Goal: Task Accomplishment & Management: Use online tool/utility

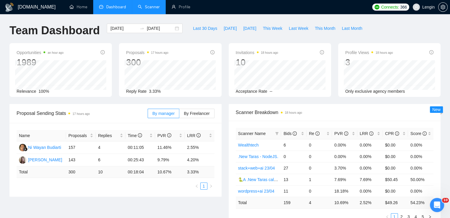
click at [150, 9] on link "Scanner" at bounding box center [149, 6] width 22 height 5
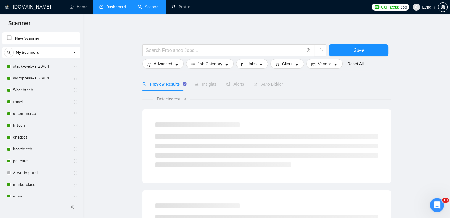
click at [117, 9] on link "Dashboard" at bounding box center [112, 6] width 27 height 5
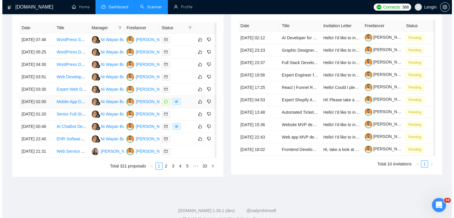
scroll to position [240, 0]
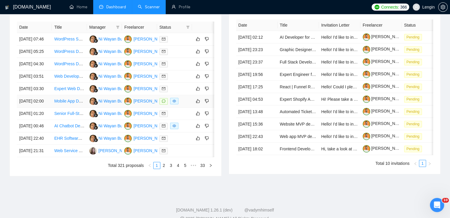
click at [81, 108] on td "Mobile App Development for Voice Recording with Instrumental Tracks" at bounding box center [69, 101] width 35 height 12
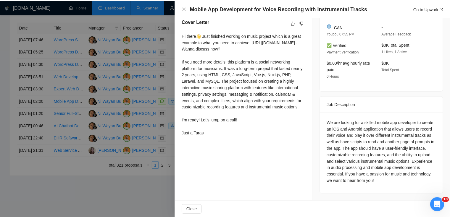
scroll to position [0, 0]
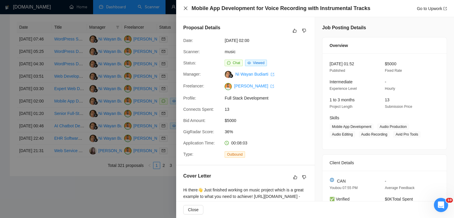
click at [186, 7] on icon "close" at bounding box center [185, 8] width 5 height 5
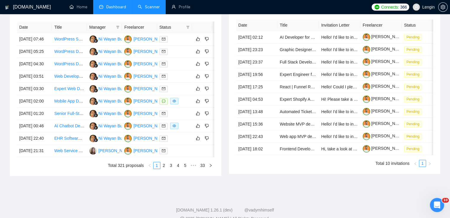
click at [155, 4] on link "Scanner" at bounding box center [149, 6] width 22 height 5
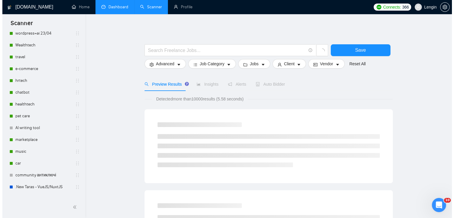
scroll to position [42, 0]
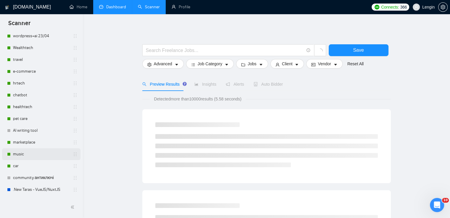
click at [30, 155] on link "music" at bounding box center [41, 154] width 56 height 12
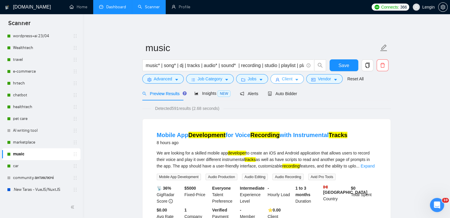
click at [284, 83] on button "Client" at bounding box center [287, 78] width 34 height 9
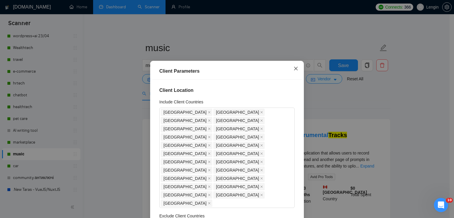
click at [294, 69] on icon "close" at bounding box center [296, 68] width 5 height 5
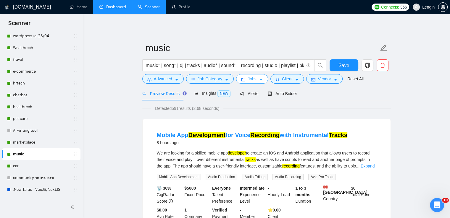
click at [247, 75] on button "Jobs" at bounding box center [252, 78] width 32 height 9
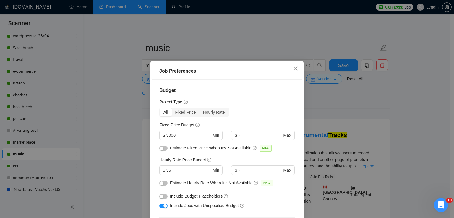
click at [295, 71] on span "Close" at bounding box center [296, 69] width 16 height 16
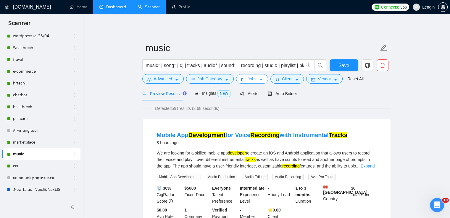
click at [254, 79] on span "Jobs" at bounding box center [252, 79] width 9 height 7
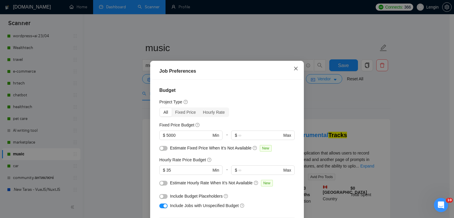
click at [295, 71] on icon "close" at bounding box center [296, 68] width 5 height 5
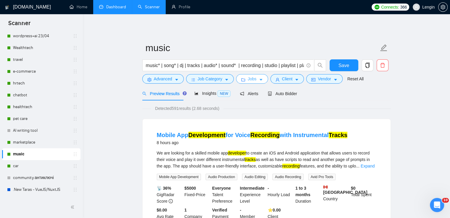
click at [248, 78] on span "Jobs" at bounding box center [252, 79] width 9 height 7
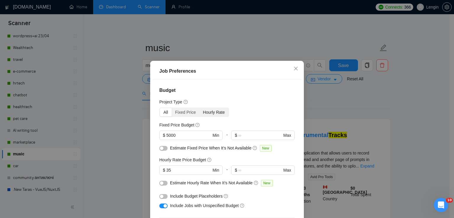
click at [207, 114] on div "Hourly Rate" at bounding box center [214, 112] width 29 height 8
click at [200, 108] on input "Hourly Rate" at bounding box center [200, 108] width 0 height 0
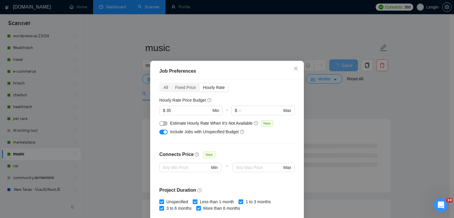
scroll to position [2, 0]
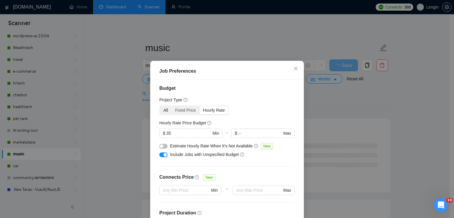
click at [167, 110] on div "All" at bounding box center [166, 110] width 12 height 8
click at [160, 106] on input "All" at bounding box center [160, 106] width 0 height 0
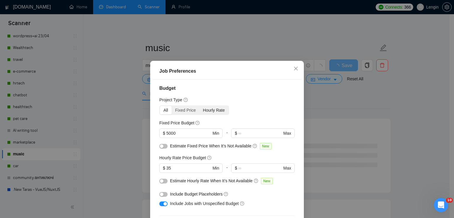
click at [209, 112] on div "Hourly Rate" at bounding box center [214, 110] width 29 height 8
click at [200, 106] on input "Hourly Rate" at bounding box center [200, 106] width 0 height 0
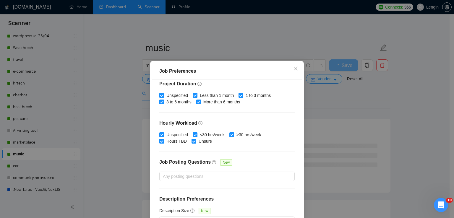
scroll to position [40, 0]
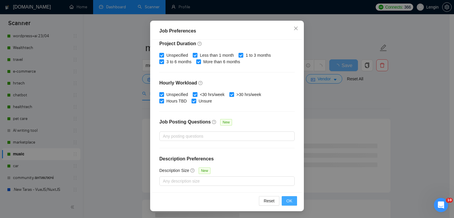
click at [287, 199] on span "OK" at bounding box center [290, 201] width 6 height 7
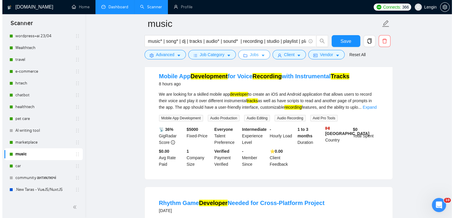
scroll to position [0, 0]
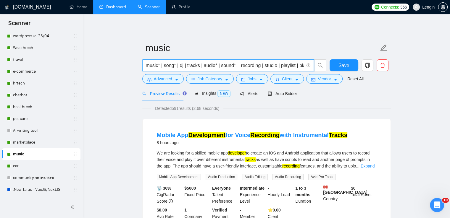
click at [163, 67] on input "music* | song* | dj | tracks | audio* | sound* | recording | studio | playlist …" at bounding box center [225, 65] width 158 height 7
type input "music* | song* | dj | tracks | audio* | sound* | recording | studio | playlist …"
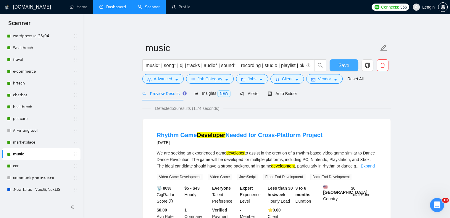
click at [343, 70] on button "Save" at bounding box center [343, 65] width 29 height 12
click at [27, 166] on link "car" at bounding box center [41, 166] width 56 height 12
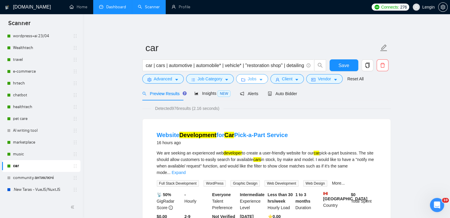
click at [259, 81] on icon "caret-down" at bounding box center [261, 80] width 4 height 4
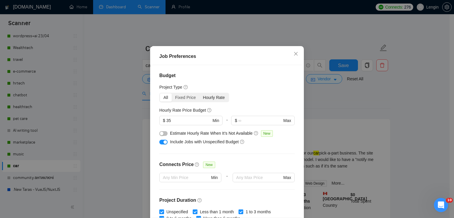
click at [202, 102] on div "Hourly Rate" at bounding box center [214, 97] width 29 height 8
click at [200, 93] on input "Hourly Rate" at bounding box center [200, 93] width 0 height 0
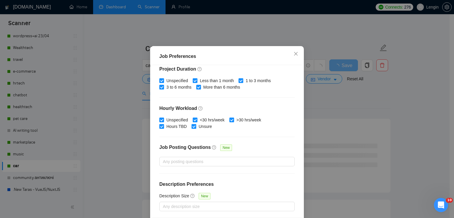
scroll to position [40, 0]
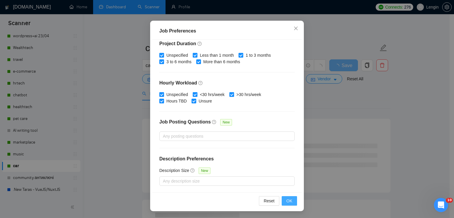
click at [287, 203] on span "OK" at bounding box center [290, 201] width 6 height 7
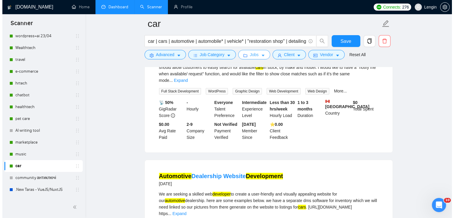
scroll to position [0, 0]
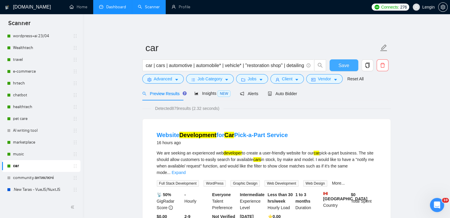
click at [345, 66] on span "Save" at bounding box center [343, 65] width 11 height 7
click at [43, 141] on link "marketplace" at bounding box center [41, 143] width 56 height 12
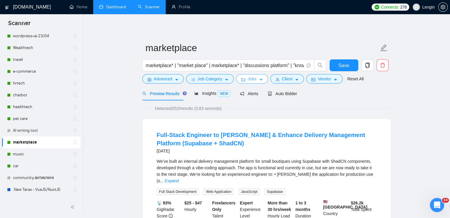
click at [258, 82] on button "Jobs" at bounding box center [252, 78] width 32 height 9
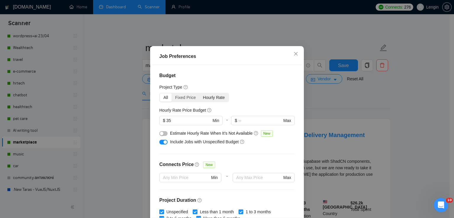
click at [215, 102] on div "Hourly Rate" at bounding box center [214, 97] width 29 height 8
click at [200, 93] on input "Hourly Rate" at bounding box center [200, 93] width 0 height 0
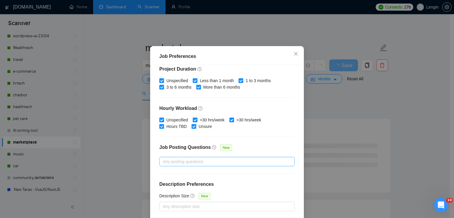
scroll to position [40, 0]
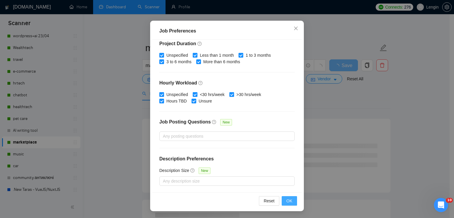
click at [287, 198] on span "OK" at bounding box center [290, 201] width 6 height 7
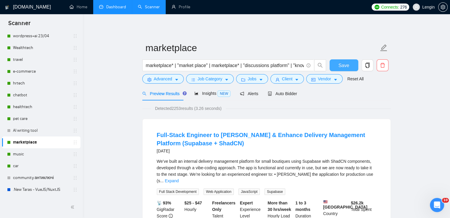
click at [334, 67] on button "Save" at bounding box center [343, 65] width 29 height 12
click at [37, 130] on link "AI writing tool" at bounding box center [41, 131] width 56 height 12
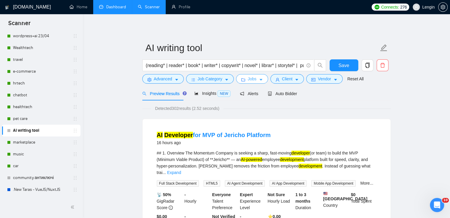
click at [257, 76] on button "Jobs" at bounding box center [252, 78] width 32 height 9
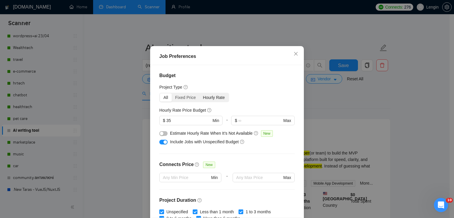
click at [211, 102] on div "Hourly Rate" at bounding box center [214, 97] width 29 height 8
click at [200, 93] on input "Hourly Rate" at bounding box center [200, 93] width 0 height 0
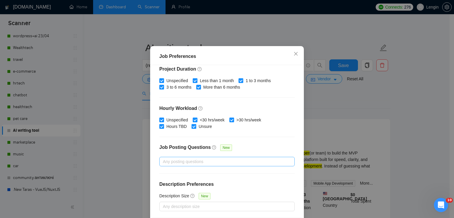
scroll to position [40, 0]
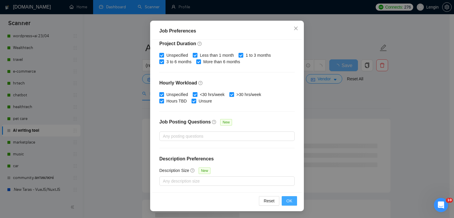
click at [289, 203] on span "OK" at bounding box center [290, 201] width 6 height 7
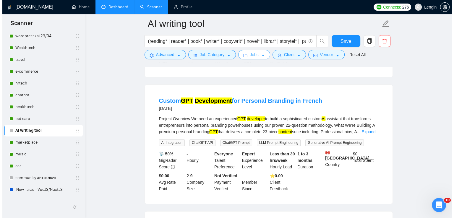
scroll to position [0, 0]
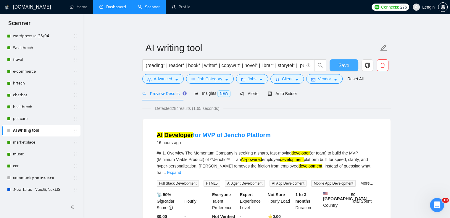
click at [345, 63] on span "Save" at bounding box center [343, 65] width 11 height 7
click at [19, 119] on link "pet care" at bounding box center [41, 119] width 56 height 12
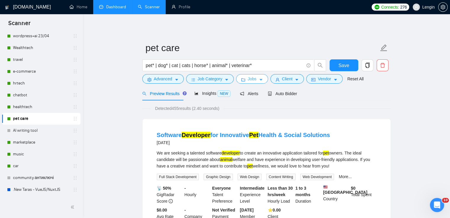
click at [261, 79] on icon "caret-down" at bounding box center [261, 80] width 4 height 4
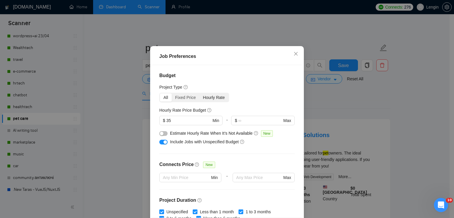
click at [211, 102] on div "Hourly Rate" at bounding box center [214, 97] width 29 height 8
click at [200, 93] on input "Hourly Rate" at bounding box center [200, 93] width 0 height 0
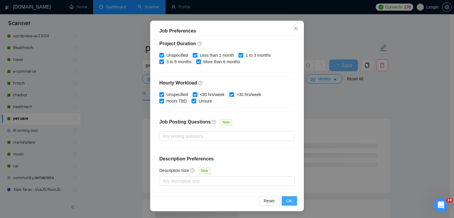
click at [289, 200] on span "OK" at bounding box center [290, 201] width 6 height 7
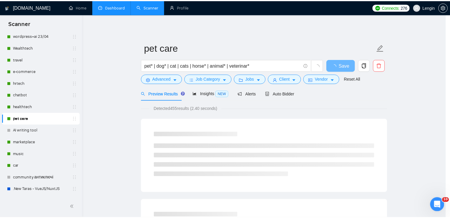
scroll to position [15, 0]
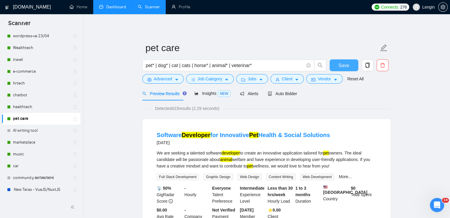
click at [346, 65] on span "Save" at bounding box center [343, 65] width 11 height 7
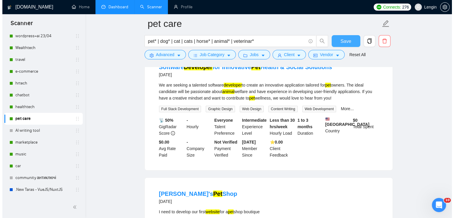
scroll to position [0, 0]
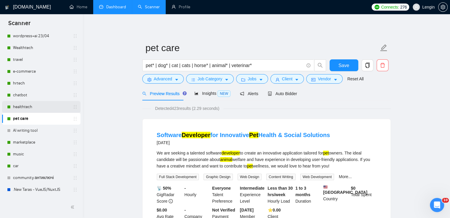
click at [26, 108] on link "healthtech" at bounding box center [41, 107] width 56 height 12
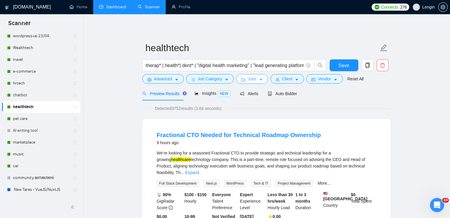
click at [256, 83] on button "Jobs" at bounding box center [252, 78] width 32 height 9
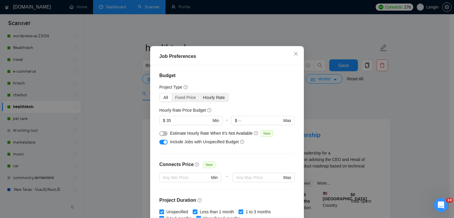
click at [213, 102] on div "Hourly Rate" at bounding box center [214, 97] width 29 height 8
click at [200, 93] on input "Hourly Rate" at bounding box center [200, 93] width 0 height 0
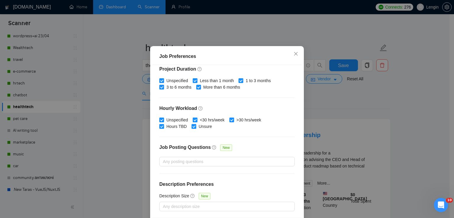
scroll to position [40, 0]
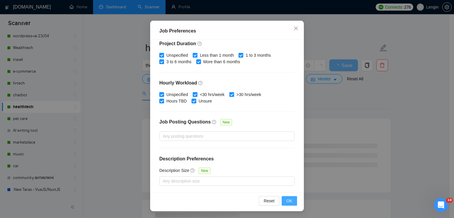
click at [288, 203] on span "OK" at bounding box center [290, 201] width 6 height 7
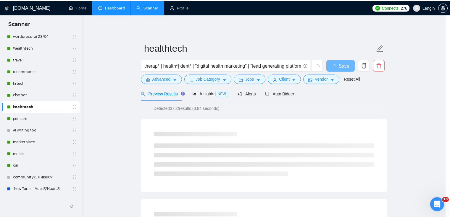
scroll to position [15, 0]
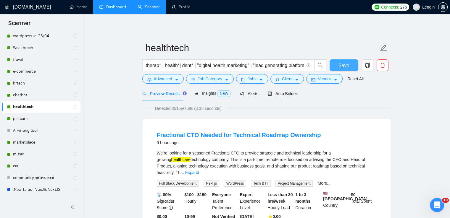
click at [333, 65] on button "Save" at bounding box center [343, 65] width 29 height 12
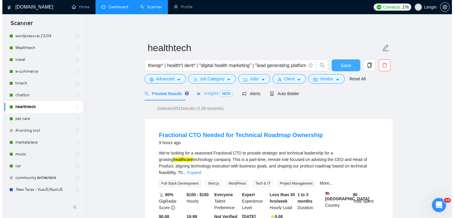
scroll to position [0, 0]
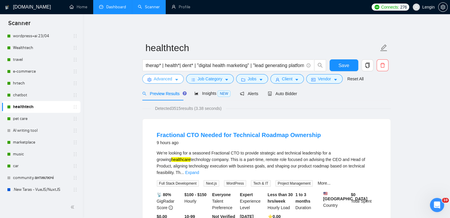
click at [168, 80] on span "Advanced" at bounding box center [163, 79] width 18 height 7
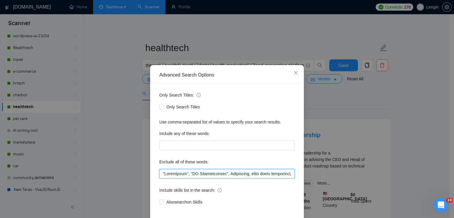
click at [159, 173] on input "text" at bounding box center [226, 173] width 135 height 9
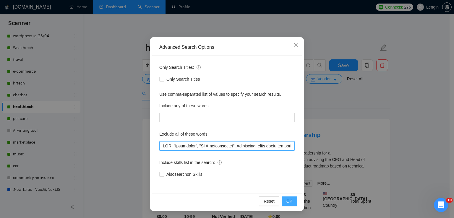
type input "LOR, "Ipsumdolor", "SI Ametconsectet", Adipiscing, elits doeiu temporinci, Utla…"
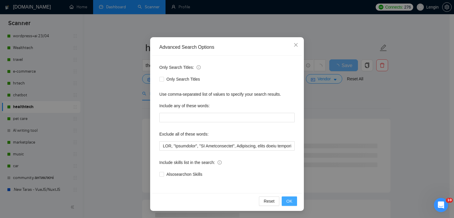
click at [289, 202] on span "OK" at bounding box center [290, 201] width 6 height 7
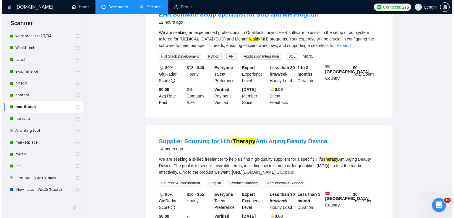
scroll to position [0, 0]
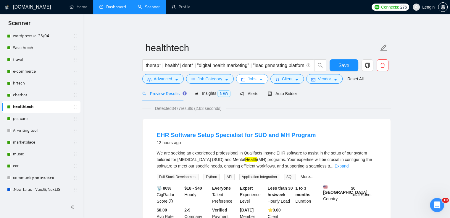
click at [262, 77] on button "Jobs" at bounding box center [252, 78] width 32 height 9
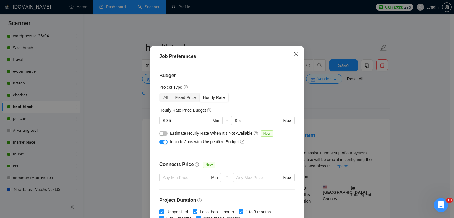
click at [294, 56] on icon "close" at bounding box center [296, 54] width 4 height 4
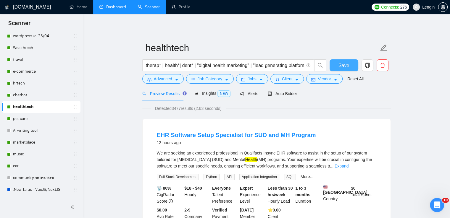
click at [350, 69] on button "Save" at bounding box center [343, 65] width 29 height 12
click at [39, 96] on link "chatbot" at bounding box center [41, 95] width 56 height 12
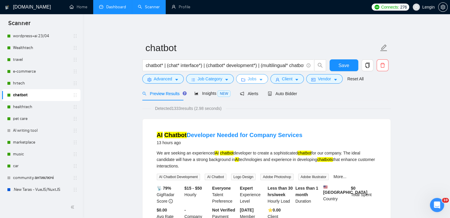
click at [251, 75] on button "Jobs" at bounding box center [252, 78] width 32 height 9
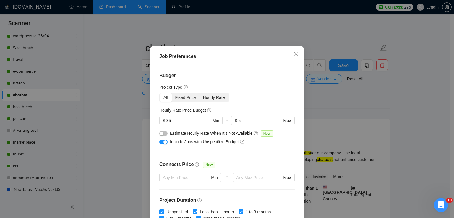
click at [207, 102] on div "Hourly Rate" at bounding box center [214, 97] width 29 height 8
click at [200, 93] on input "Hourly Rate" at bounding box center [200, 93] width 0 height 0
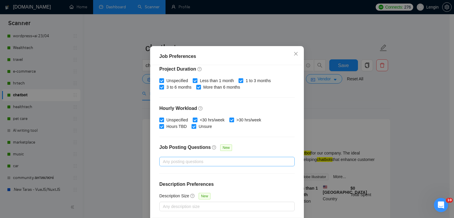
scroll to position [40, 0]
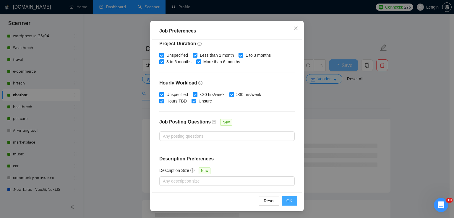
click at [287, 201] on span "OK" at bounding box center [290, 201] width 6 height 7
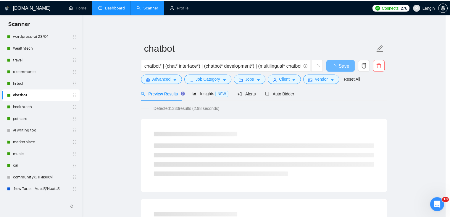
scroll to position [15, 0]
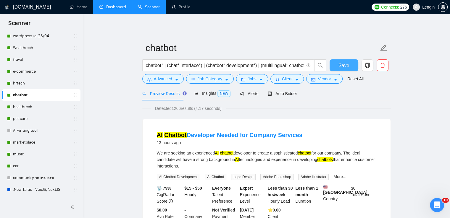
click at [349, 68] on button "Save" at bounding box center [343, 65] width 29 height 12
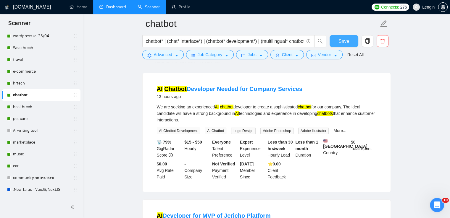
scroll to position [0, 0]
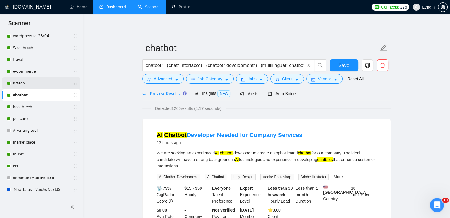
click at [29, 82] on link "hrtech" at bounding box center [41, 83] width 56 height 12
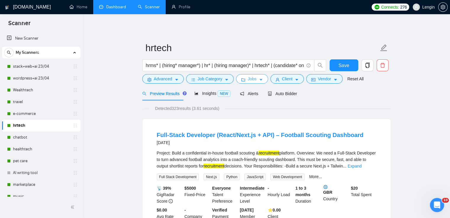
click at [262, 82] on button "Jobs" at bounding box center [252, 78] width 32 height 9
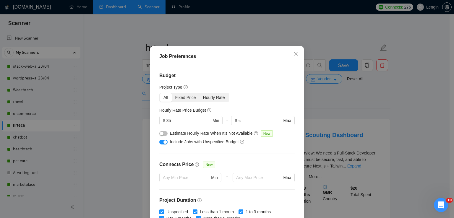
click at [208, 102] on div "Hourly Rate" at bounding box center [214, 97] width 29 height 8
click at [200, 93] on input "Hourly Rate" at bounding box center [200, 93] width 0 height 0
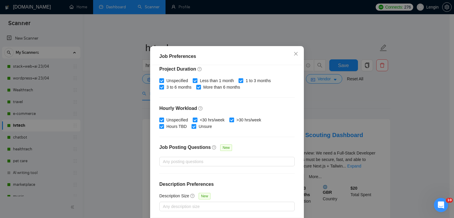
scroll to position [40, 0]
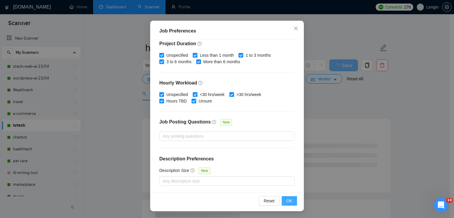
click at [287, 199] on span "OK" at bounding box center [290, 201] width 6 height 7
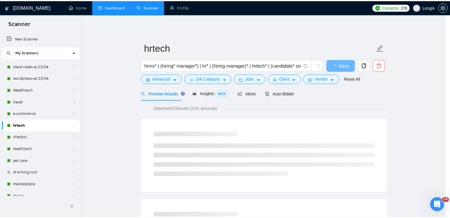
scroll to position [15, 0]
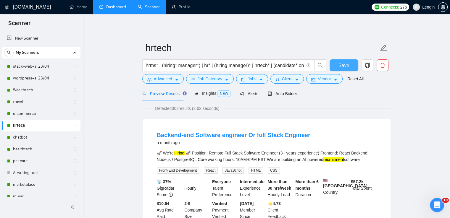
click at [346, 64] on span "Save" at bounding box center [343, 65] width 11 height 7
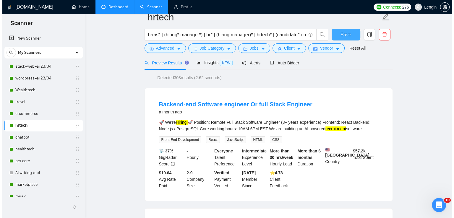
scroll to position [0, 0]
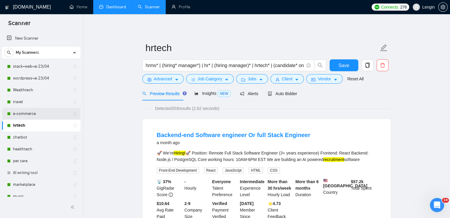
click at [38, 112] on link "e-commerce" at bounding box center [41, 114] width 56 height 12
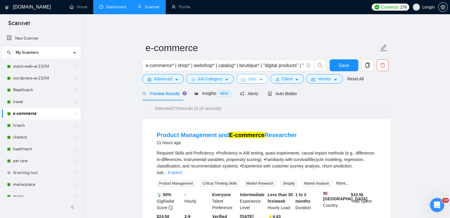
click at [253, 82] on span "Jobs" at bounding box center [252, 79] width 9 height 7
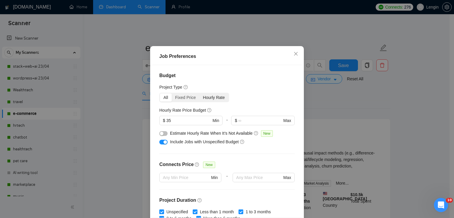
click at [211, 102] on div "Hourly Rate" at bounding box center [214, 97] width 29 height 8
click at [200, 93] on input "Hourly Rate" at bounding box center [200, 93] width 0 height 0
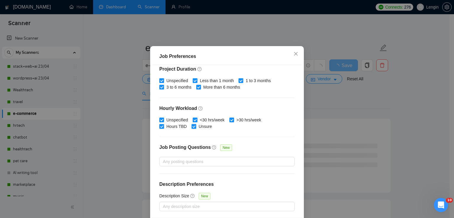
scroll to position [40, 0]
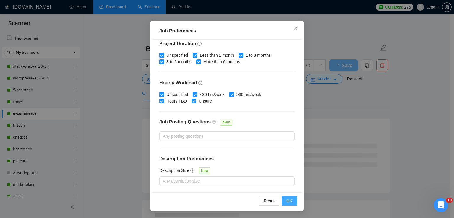
click at [291, 203] on button "OK" at bounding box center [289, 200] width 15 height 9
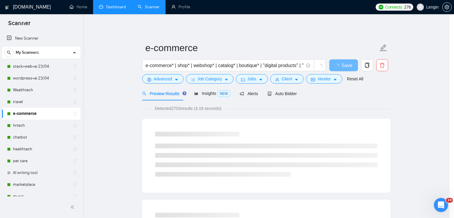
scroll to position [15, 0]
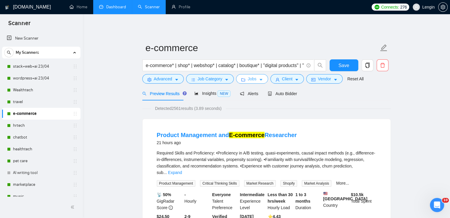
click at [250, 81] on span "Jobs" at bounding box center [252, 79] width 9 height 7
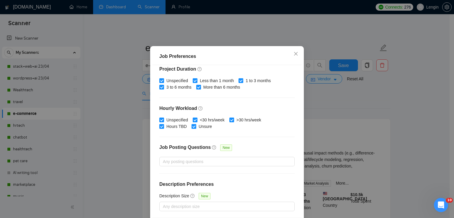
scroll to position [0, 0]
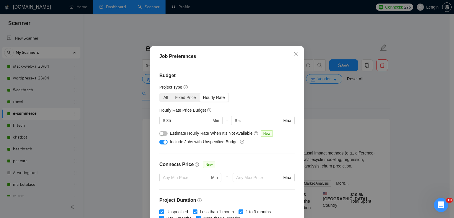
click at [163, 102] on div "All" at bounding box center [166, 97] width 12 height 8
click at [160, 93] on input "All" at bounding box center [160, 93] width 0 height 0
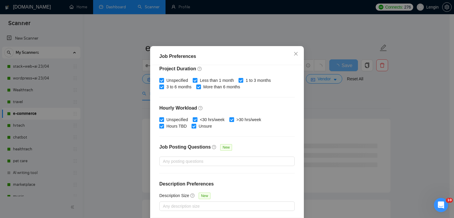
scroll to position [40, 0]
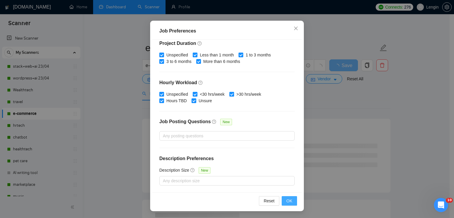
click at [287, 198] on span "OK" at bounding box center [290, 201] width 6 height 7
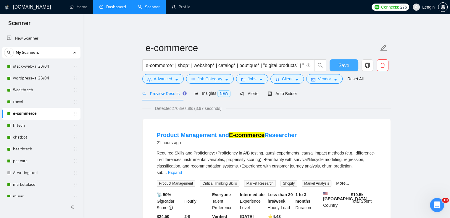
click at [336, 69] on button "Save" at bounding box center [343, 65] width 29 height 12
click at [39, 123] on link "hrtech" at bounding box center [41, 126] width 56 height 12
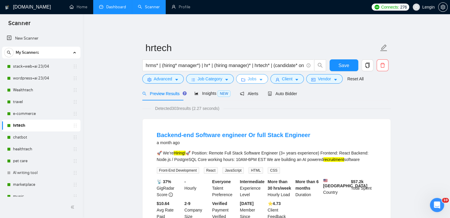
click at [259, 78] on icon "caret-down" at bounding box center [261, 80] width 4 height 4
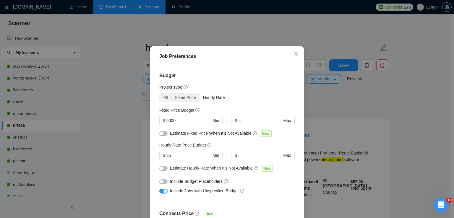
click at [215, 102] on div "Hourly Rate" at bounding box center [214, 97] width 29 height 8
click at [200, 93] on input "Hourly Rate" at bounding box center [200, 93] width 0 height 0
click at [164, 102] on div "All" at bounding box center [166, 97] width 12 height 8
click at [160, 93] on input "All" at bounding box center [160, 93] width 0 height 0
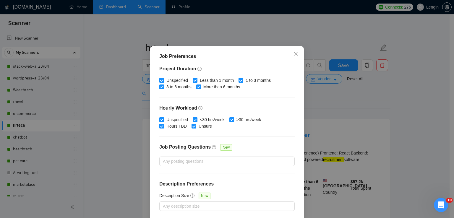
scroll to position [40, 0]
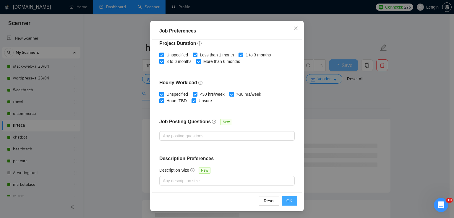
click at [287, 201] on span "OK" at bounding box center [290, 201] width 6 height 7
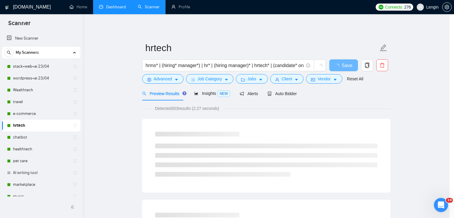
scroll to position [15, 0]
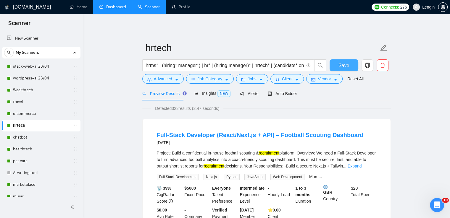
click at [340, 65] on span "Save" at bounding box center [343, 65] width 11 height 7
click at [34, 140] on link "chatbot" at bounding box center [41, 138] width 56 height 12
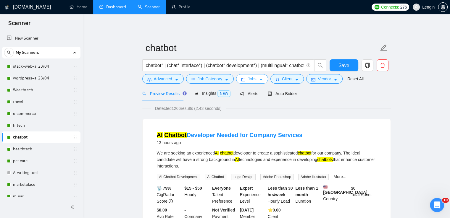
click at [259, 80] on icon "caret-down" at bounding box center [260, 80] width 3 height 2
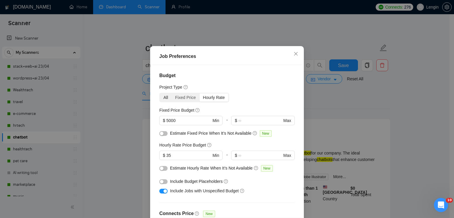
click at [164, 102] on div "All" at bounding box center [166, 97] width 12 height 8
click at [160, 93] on input "All" at bounding box center [160, 93] width 0 height 0
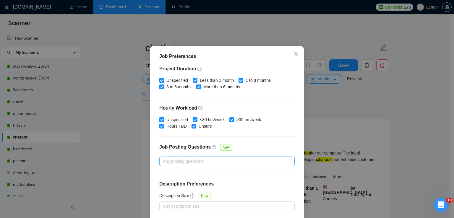
scroll to position [40, 0]
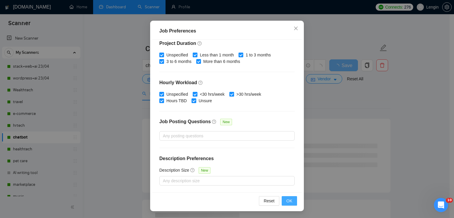
click at [284, 199] on button "OK" at bounding box center [289, 200] width 15 height 9
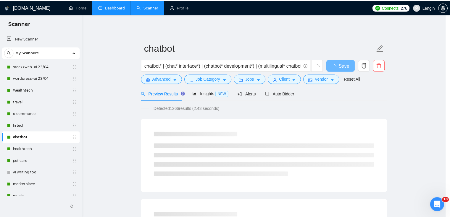
scroll to position [15, 0]
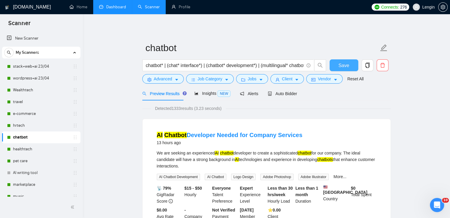
click at [352, 67] on button "Save" at bounding box center [343, 65] width 29 height 12
click at [34, 148] on link "healthtech" at bounding box center [41, 149] width 56 height 12
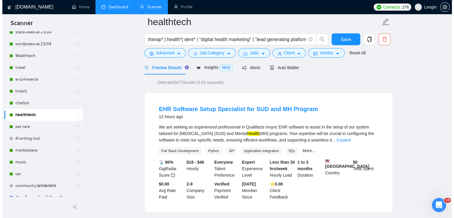
scroll to position [13, 0]
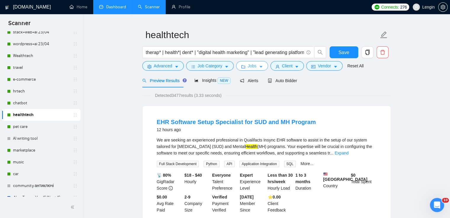
click at [251, 65] on span "Jobs" at bounding box center [252, 66] width 9 height 7
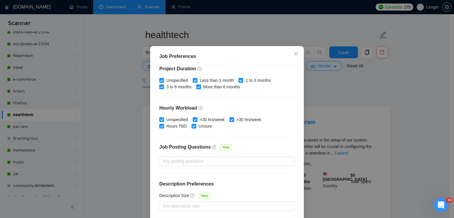
scroll to position [0, 0]
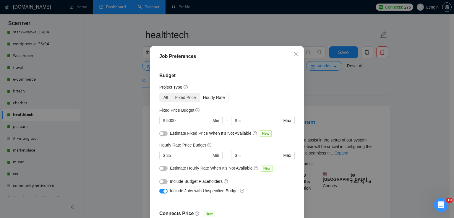
click at [162, 102] on div "All" at bounding box center [166, 97] width 12 height 8
click at [160, 93] on input "All" at bounding box center [160, 93] width 0 height 0
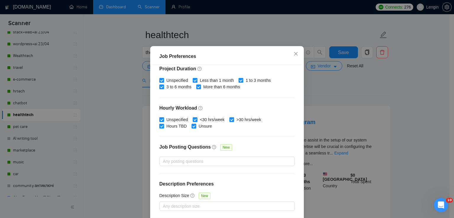
scroll to position [40, 0]
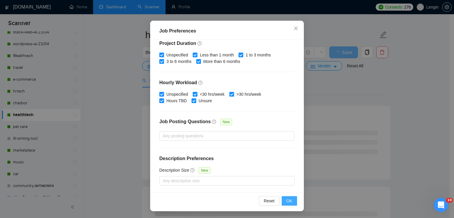
click at [287, 201] on span "OK" at bounding box center [290, 201] width 6 height 7
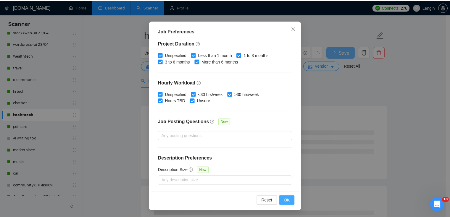
scroll to position [15, 0]
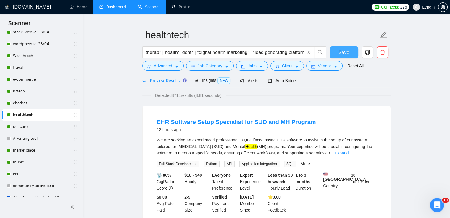
click at [340, 53] on span "Save" at bounding box center [343, 52] width 11 height 7
click at [28, 127] on link "pet care" at bounding box center [41, 127] width 56 height 12
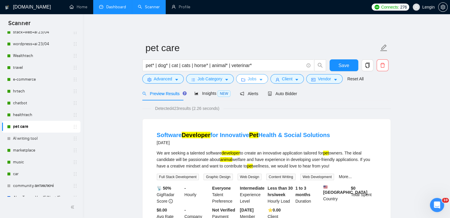
click at [254, 80] on span "Jobs" at bounding box center [252, 79] width 9 height 7
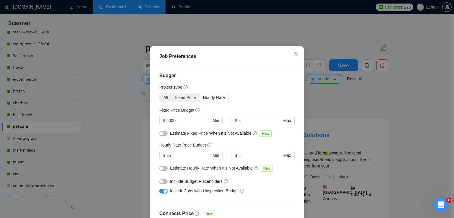
click at [165, 102] on div "All" at bounding box center [166, 97] width 12 height 8
click at [160, 93] on input "All" at bounding box center [160, 93] width 0 height 0
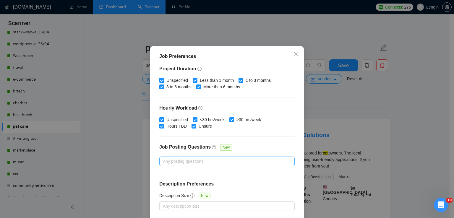
scroll to position [40, 0]
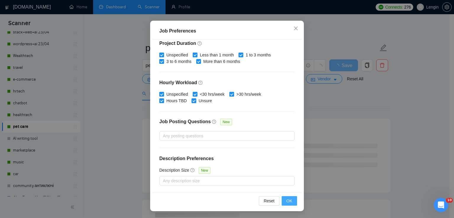
click at [289, 203] on span "OK" at bounding box center [290, 201] width 6 height 7
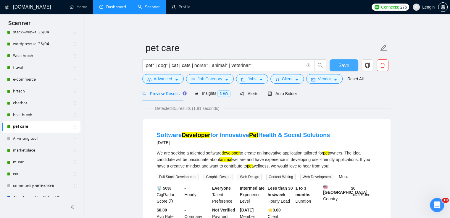
click at [344, 67] on span "Save" at bounding box center [343, 65] width 11 height 7
click at [24, 142] on link "AI writing tool" at bounding box center [41, 139] width 56 height 12
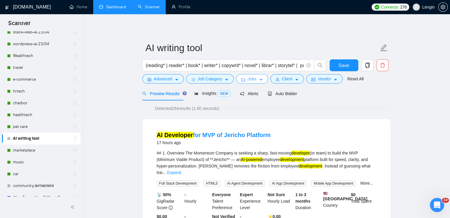
click at [254, 76] on span "Jobs" at bounding box center [252, 79] width 9 height 7
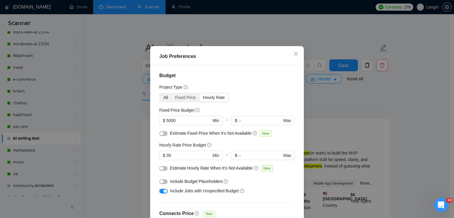
click at [166, 102] on div "All" at bounding box center [166, 97] width 12 height 8
click at [160, 93] on input "All" at bounding box center [160, 93] width 0 height 0
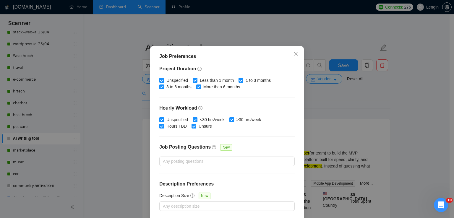
scroll to position [40, 0]
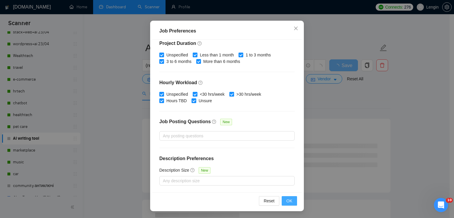
click at [285, 197] on button "OK" at bounding box center [289, 200] width 15 height 9
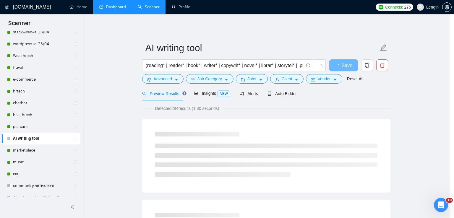
scroll to position [15, 0]
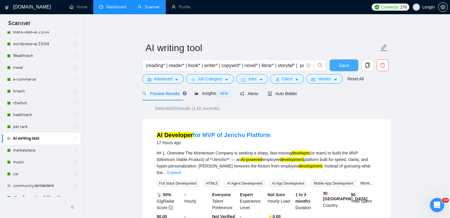
click at [343, 64] on span "Save" at bounding box center [343, 65] width 11 height 7
click at [34, 150] on link "marketplace" at bounding box center [41, 151] width 56 height 12
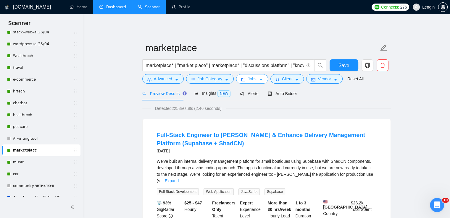
click at [248, 76] on span "Jobs" at bounding box center [252, 79] width 9 height 7
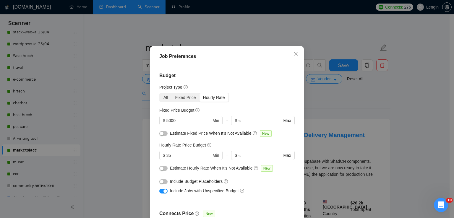
click at [162, 102] on div "All" at bounding box center [166, 97] width 12 height 8
click at [160, 93] on input "All" at bounding box center [160, 93] width 0 height 0
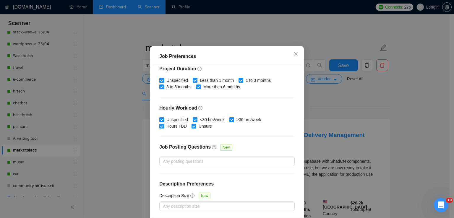
scroll to position [40, 0]
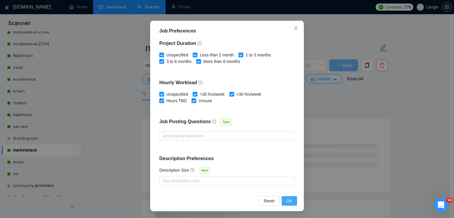
click at [289, 202] on span "OK" at bounding box center [290, 201] width 6 height 7
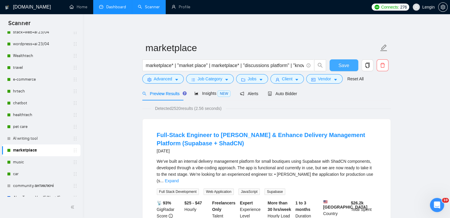
click at [343, 63] on span "Save" at bounding box center [343, 65] width 11 height 7
click at [30, 162] on link "music" at bounding box center [41, 162] width 56 height 12
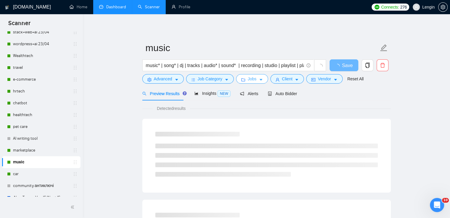
click at [256, 78] on button "Jobs" at bounding box center [252, 78] width 32 height 9
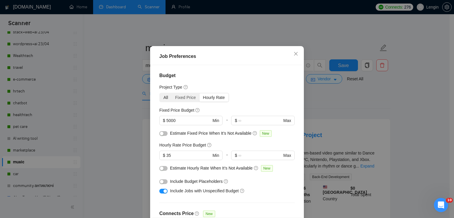
click at [164, 102] on div "All" at bounding box center [166, 97] width 12 height 8
click at [160, 93] on input "All" at bounding box center [160, 93] width 0 height 0
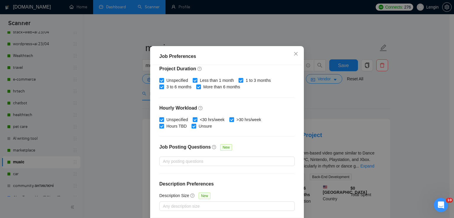
scroll to position [40, 0]
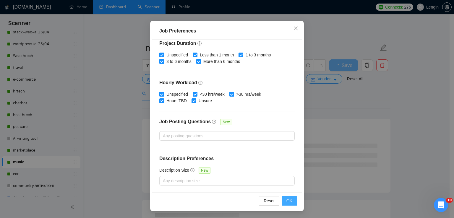
click at [288, 201] on span "OK" at bounding box center [290, 201] width 6 height 7
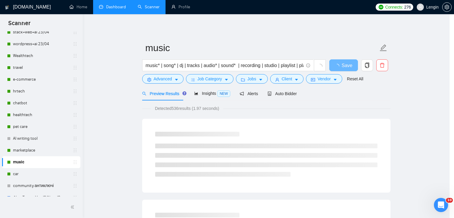
scroll to position [15, 0]
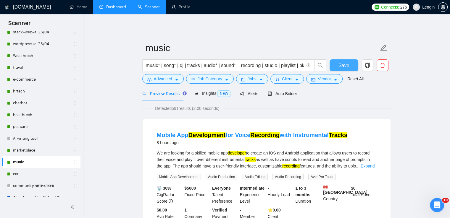
click at [347, 63] on span "Save" at bounding box center [343, 65] width 11 height 7
click at [19, 172] on link "car" at bounding box center [41, 174] width 56 height 12
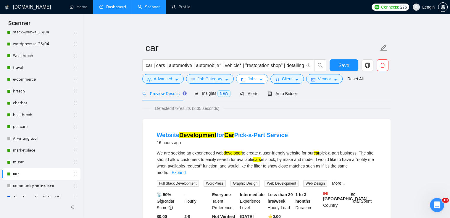
click at [253, 77] on span "Jobs" at bounding box center [252, 79] width 9 height 7
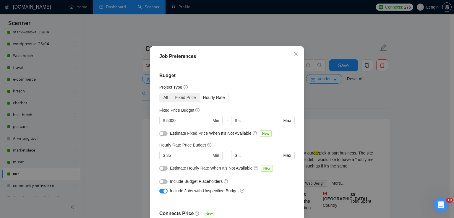
click at [161, 102] on div "All" at bounding box center [166, 97] width 12 height 8
click at [160, 93] on input "All" at bounding box center [160, 93] width 0 height 0
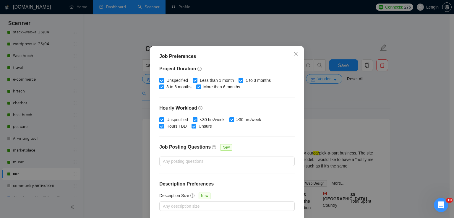
scroll to position [40, 0]
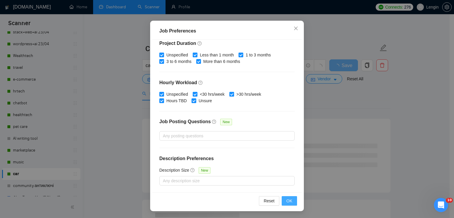
click at [284, 199] on button "OK" at bounding box center [289, 200] width 15 height 9
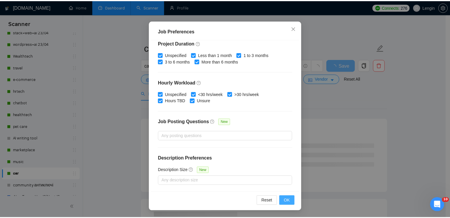
scroll to position [15, 0]
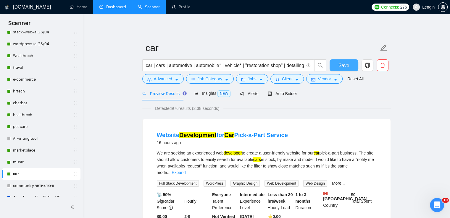
click at [349, 64] on button "Save" at bounding box center [343, 65] width 29 height 12
click at [122, 9] on link "Dashboard" at bounding box center [112, 6] width 27 height 5
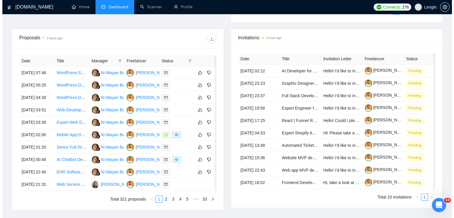
scroll to position [206, 0]
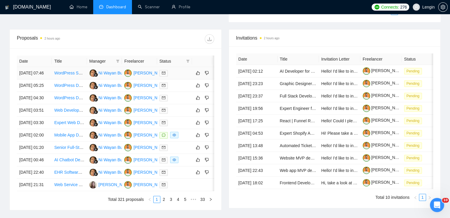
click at [78, 80] on td "WordPress Speed Optimization Expert Needed" at bounding box center [69, 73] width 35 height 12
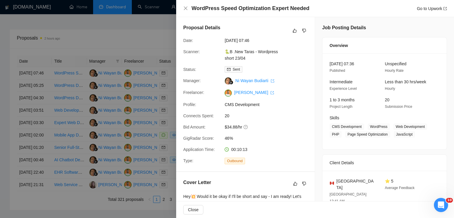
scroll to position [0, 0]
click at [183, 9] on icon "close" at bounding box center [185, 8] width 5 height 5
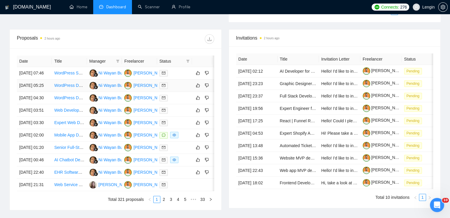
click at [74, 92] on td "WordPress Developer" at bounding box center [69, 86] width 35 height 12
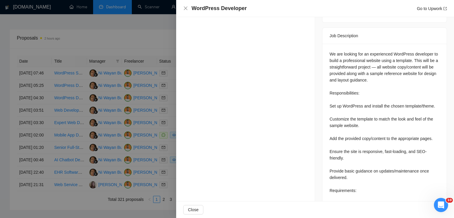
scroll to position [251, 0]
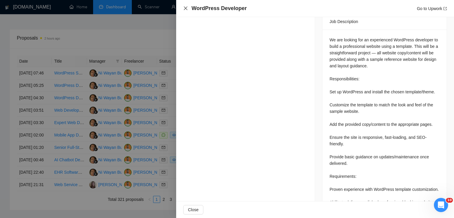
click at [185, 9] on icon "close" at bounding box center [186, 9] width 4 height 4
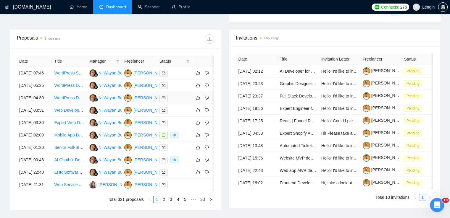
click at [78, 104] on td "WordPress Developer Needed for Customized Kitchen & Joinery Website" at bounding box center [69, 98] width 35 height 12
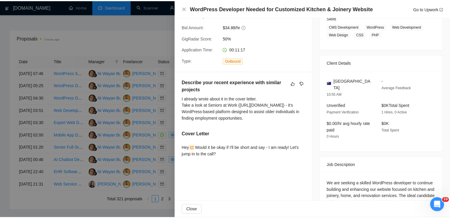
scroll to position [0, 0]
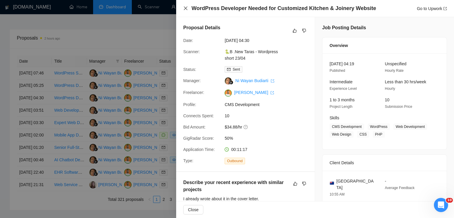
click at [184, 8] on icon "close" at bounding box center [185, 8] width 5 height 5
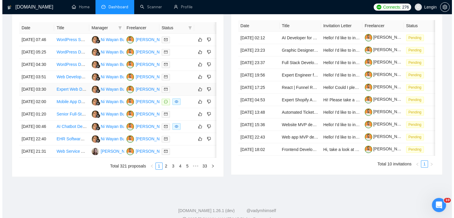
scroll to position [245, 0]
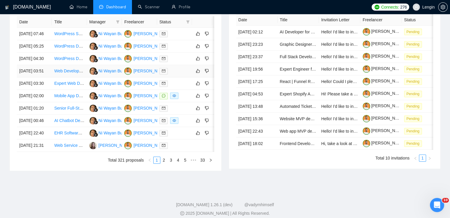
click at [76, 77] on td "Web Developer Needed for UI and Backend Server Setup" at bounding box center [69, 71] width 35 height 12
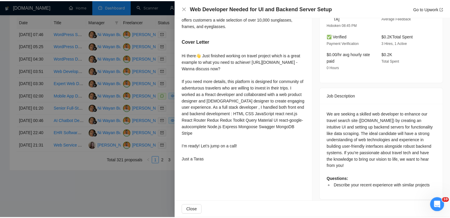
scroll to position [0, 0]
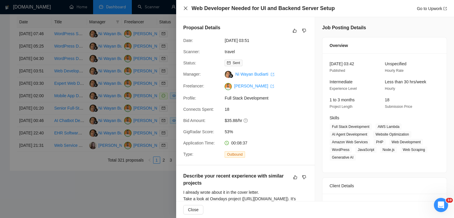
click at [187, 8] on icon "close" at bounding box center [185, 8] width 5 height 5
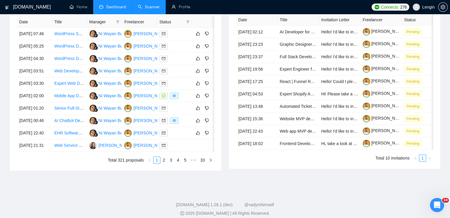
click at [150, 6] on link "Scanner" at bounding box center [149, 6] width 22 height 5
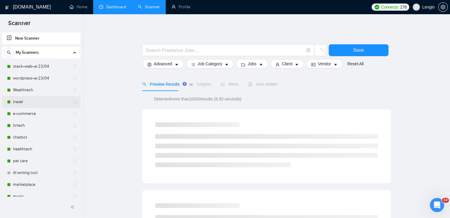
click at [33, 102] on link "travel" at bounding box center [41, 102] width 56 height 12
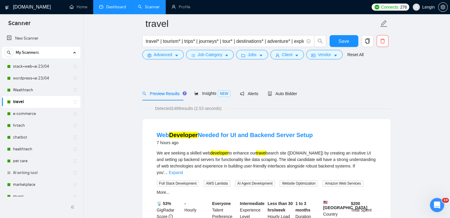
scroll to position [42, 0]
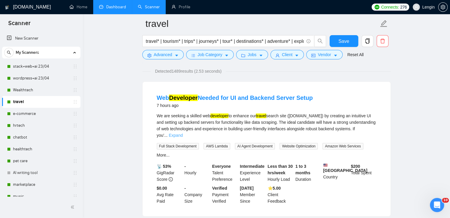
click at [182, 133] on link "Expand" at bounding box center [176, 135] width 14 height 5
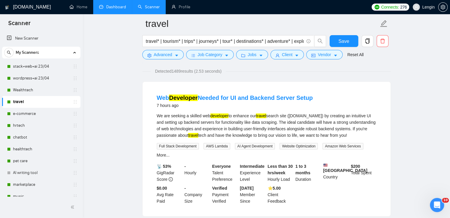
click at [116, 4] on link "Dashboard" at bounding box center [112, 6] width 27 height 5
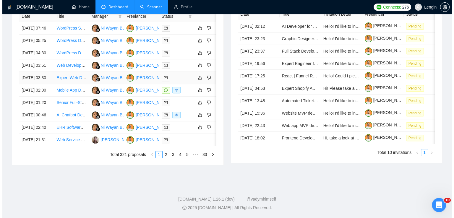
scroll to position [280, 0]
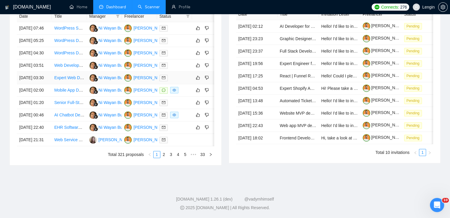
click at [69, 78] on td "Expert Web Developer Needed for Retreat Booking Platform" at bounding box center [69, 78] width 35 height 12
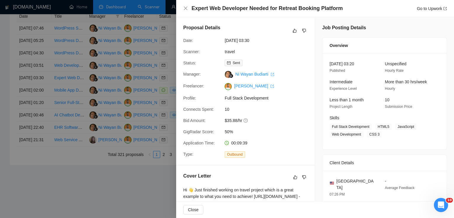
scroll to position [142, 0]
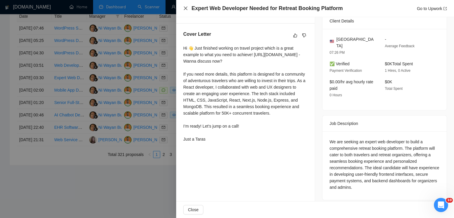
click at [186, 10] on icon "close" at bounding box center [185, 8] width 5 height 5
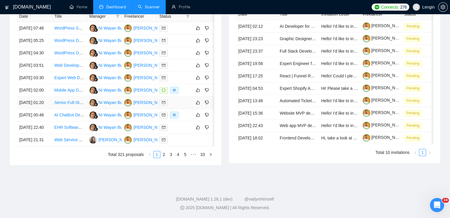
click at [72, 109] on td "Senior Full-Stack Developer / Technical Co-Founder for Voice AI Startup (MVP to…" at bounding box center [69, 103] width 35 height 12
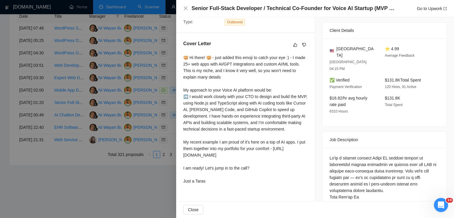
scroll to position [132, 0]
click at [185, 9] on icon "close" at bounding box center [185, 8] width 5 height 5
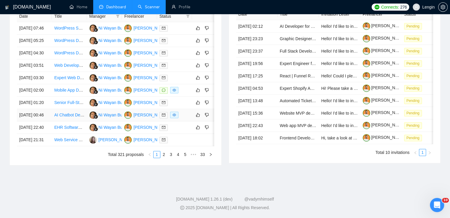
click at [76, 122] on td "AI Chatbot Developer Needed for Company Services" at bounding box center [69, 115] width 35 height 12
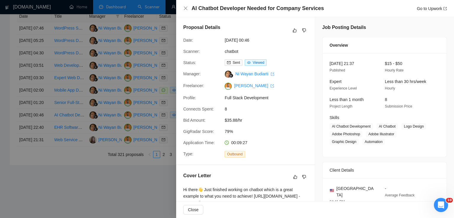
scroll to position [0, 0]
click at [186, 9] on icon "close" at bounding box center [185, 8] width 5 height 5
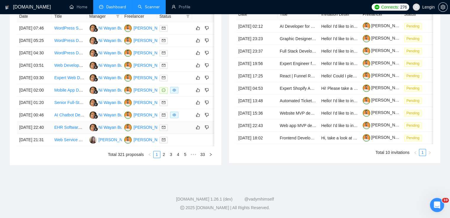
click at [66, 134] on td "EHR Software Setup Specialist for SUD and MH Program" at bounding box center [69, 128] width 35 height 12
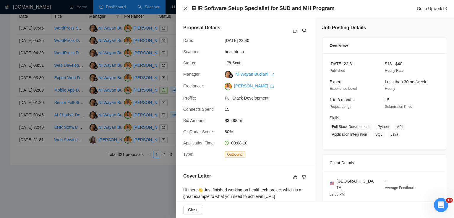
click at [185, 9] on icon "close" at bounding box center [186, 9] width 4 height 4
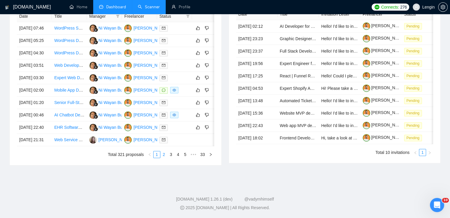
click at [166, 158] on link "2" at bounding box center [164, 154] width 7 height 7
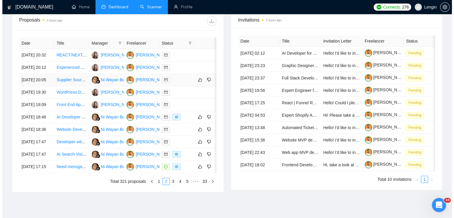
scroll to position [224, 0]
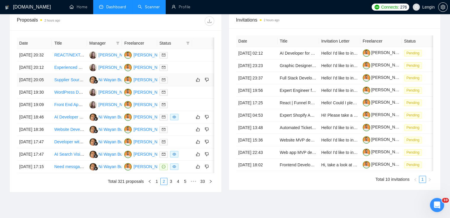
click at [69, 86] on td "Supplier Sourcing for Hifu Therapy Anti Aging Beauty Device" at bounding box center [69, 80] width 35 height 12
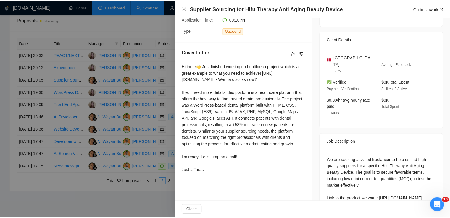
scroll to position [155, 0]
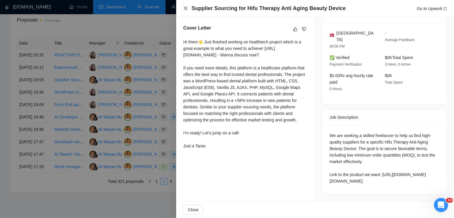
click at [184, 7] on icon "close" at bounding box center [185, 8] width 5 height 5
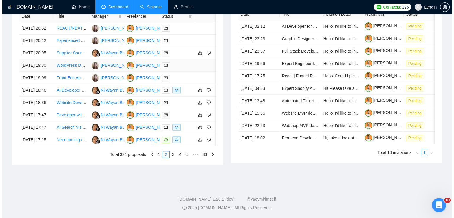
scroll to position [278, 0]
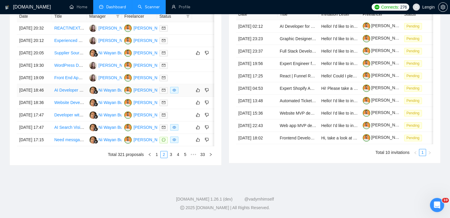
click at [69, 97] on td "AI Developer for MVP of Jericho Platform" at bounding box center [69, 90] width 35 height 12
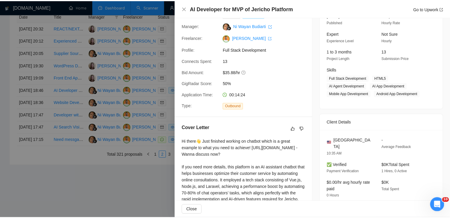
scroll to position [0, 0]
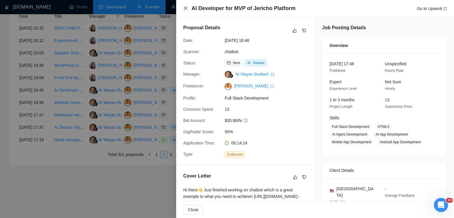
click at [186, 10] on icon "close" at bounding box center [185, 8] width 5 height 5
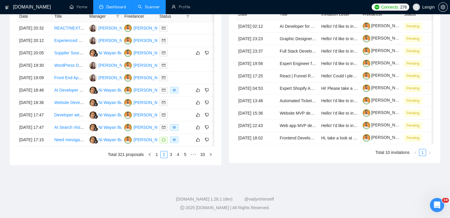
click at [150, 7] on link "Scanner" at bounding box center [149, 6] width 22 height 5
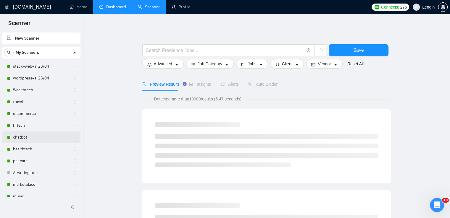
click at [37, 136] on link "chatbot" at bounding box center [41, 138] width 56 height 12
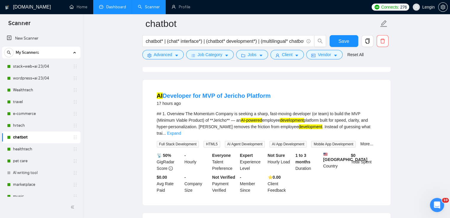
scroll to position [170, 0]
click at [181, 132] on link "Expand" at bounding box center [174, 134] width 14 height 5
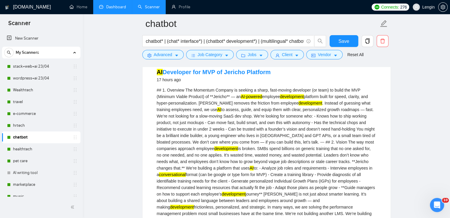
scroll to position [192, 0]
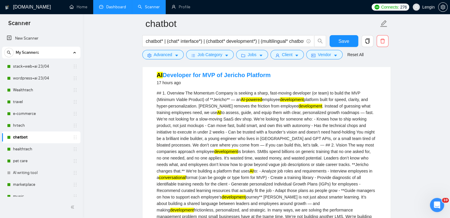
click at [119, 9] on link "Dashboard" at bounding box center [112, 6] width 27 height 5
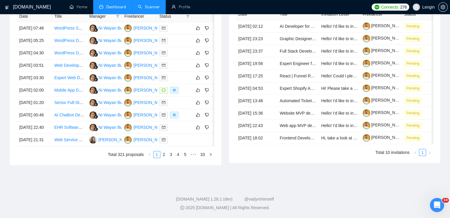
scroll to position [251, 0]
click at [163, 158] on link "2" at bounding box center [164, 154] width 7 height 7
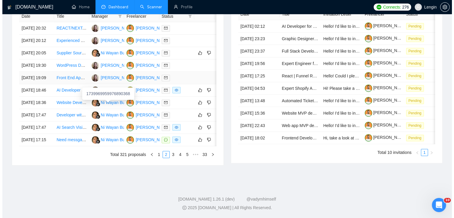
scroll to position [293, 0]
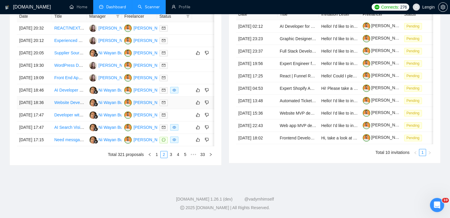
click at [75, 101] on td "Website Development for Car Pick-a-Part Service" at bounding box center [69, 103] width 35 height 12
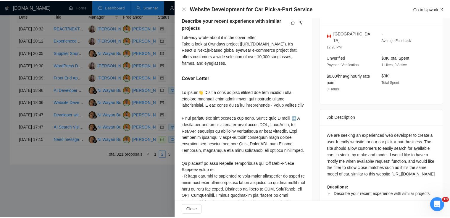
scroll to position [156, 0]
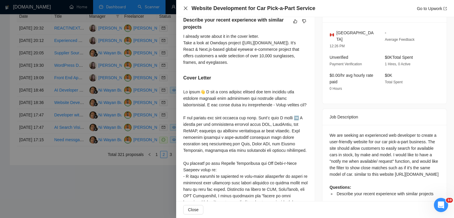
click at [184, 10] on icon "close" at bounding box center [186, 9] width 4 height 4
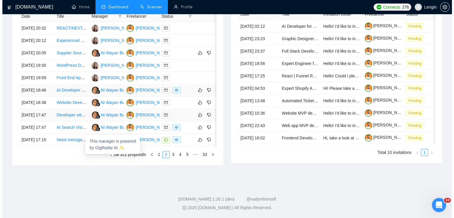
scroll to position [253, 0]
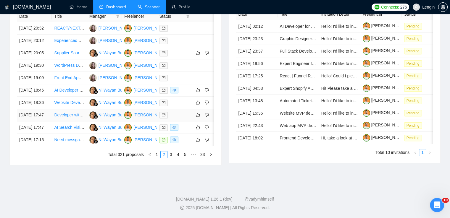
click at [75, 122] on td "Developer with Athenahealth API Experience Needed" at bounding box center [69, 115] width 35 height 12
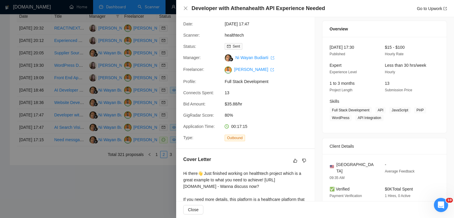
scroll to position [0, 0]
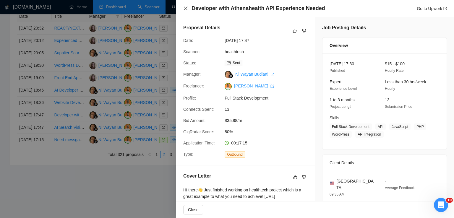
click at [186, 10] on icon "close" at bounding box center [185, 8] width 5 height 5
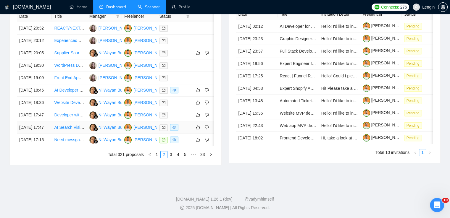
click at [68, 134] on td "AI Search Visibility SAAS" at bounding box center [69, 128] width 35 height 12
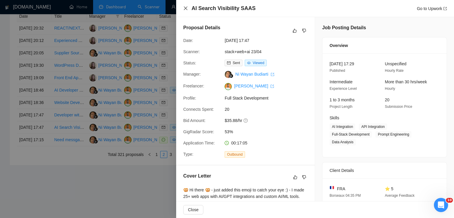
click at [186, 9] on icon "close" at bounding box center [185, 8] width 5 height 5
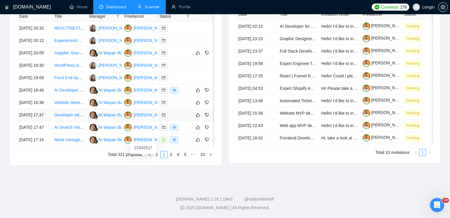
scroll to position [272, 0]
click at [172, 158] on link "3" at bounding box center [171, 154] width 7 height 7
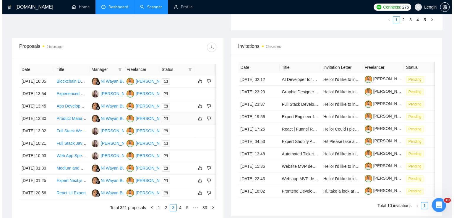
scroll to position [197, 0]
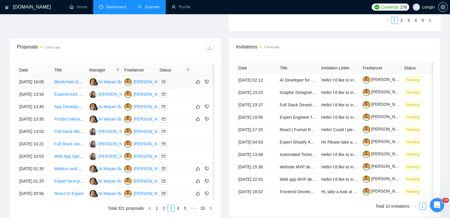
click at [76, 88] on td "Blockchain Developer Needed for New Project" at bounding box center [69, 82] width 35 height 12
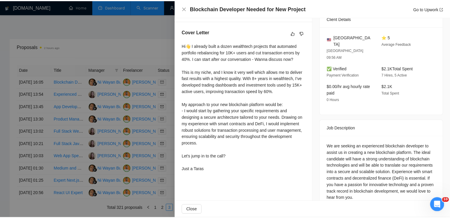
scroll to position [148, 0]
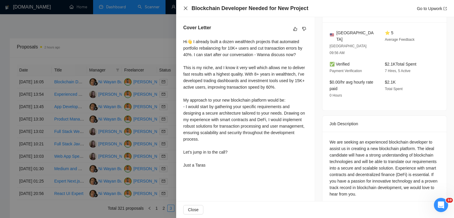
click at [185, 9] on icon "close" at bounding box center [186, 9] width 4 height 4
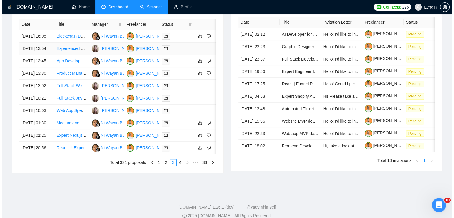
scroll to position [247, 0]
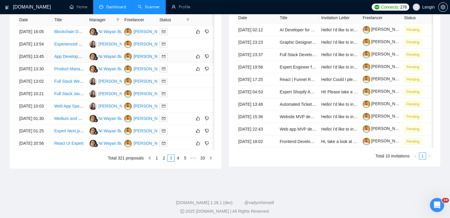
click at [70, 63] on td "App Development for Live Metal Prices and Sell Options" at bounding box center [69, 57] width 35 height 12
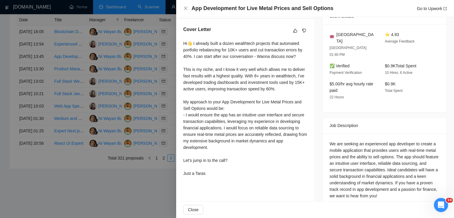
scroll to position [148, 0]
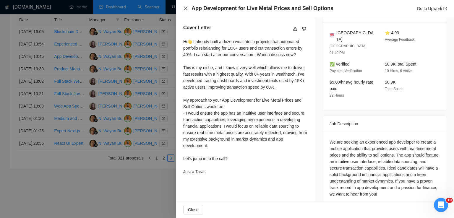
click at [188, 10] on icon "close" at bounding box center [185, 8] width 5 height 5
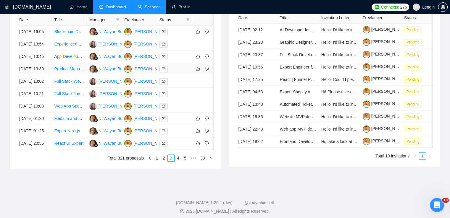
click at [70, 75] on td "Product Management and E-commerce Researcher" at bounding box center [69, 69] width 35 height 12
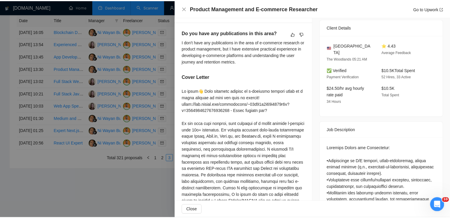
scroll to position [0, 0]
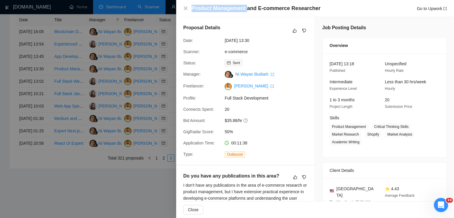
drag, startPoint x: 191, startPoint y: 10, endPoint x: 246, endPoint y: 10, distance: 55.0
click at [246, 10] on div "Product Management and E-commerce Researcher Go to Upwork" at bounding box center [315, 8] width 264 height 7
copy h4 "Product Management"
click at [188, 7] on div "Product Management and E-commerce Researcher Go to Upwork" at bounding box center [315, 8] width 264 height 7
click at [186, 7] on icon "close" at bounding box center [185, 8] width 5 height 5
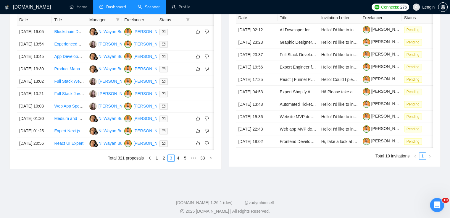
click at [147, 4] on link "Scanner" at bounding box center [149, 6] width 22 height 5
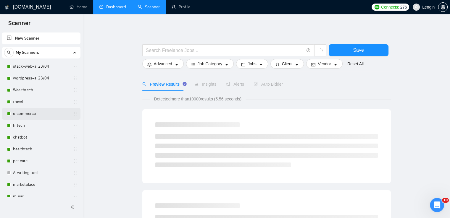
click at [25, 117] on link "e-commerce" at bounding box center [41, 114] width 56 height 12
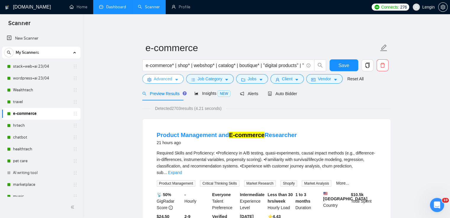
click at [166, 80] on span "Advanced" at bounding box center [163, 79] width 18 height 7
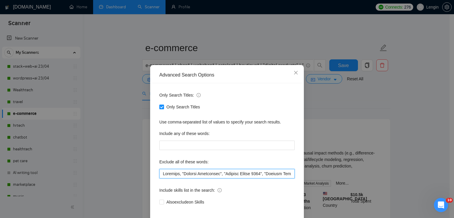
click at [161, 171] on input "text" at bounding box center [226, 173] width 135 height 9
paste input "Product Management"
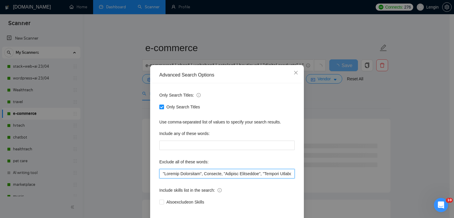
scroll to position [28, 0]
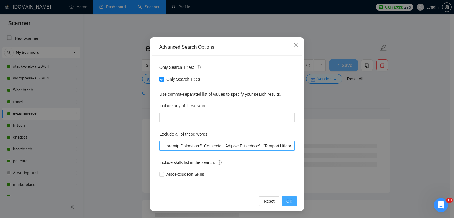
type input ""Loremip Dolorsitam", Consecte, "Adipisc Elitseddoe", "Tempori Utlabo 8285", "E…"
click at [287, 200] on span "OK" at bounding box center [290, 201] width 6 height 7
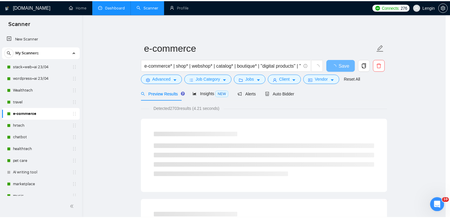
scroll to position [0, 0]
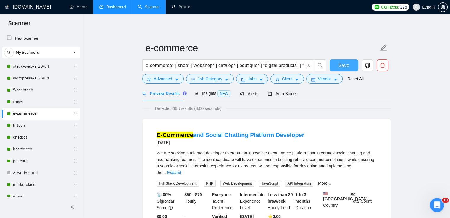
click at [344, 62] on span "Save" at bounding box center [343, 65] width 11 height 7
click at [121, 9] on link "Dashboard" at bounding box center [112, 6] width 27 height 5
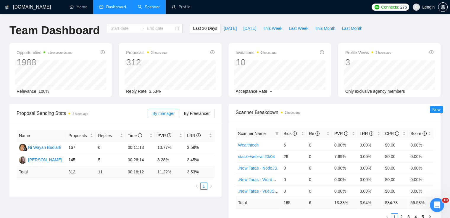
type input "[DATE]"
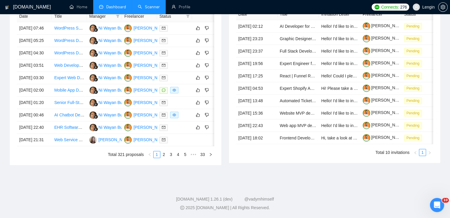
scroll to position [261, 0]
click at [172, 158] on link "3" at bounding box center [171, 154] width 7 height 7
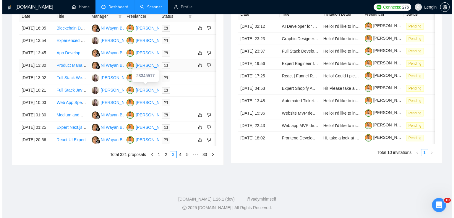
scroll to position [292, 0]
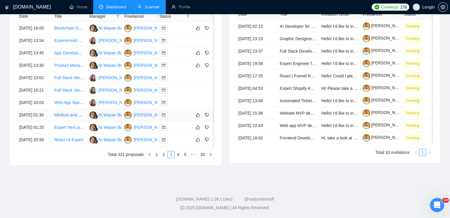
click at [72, 119] on td "Medium and High Fidelity Prototypes for AI Plugin" at bounding box center [69, 115] width 35 height 12
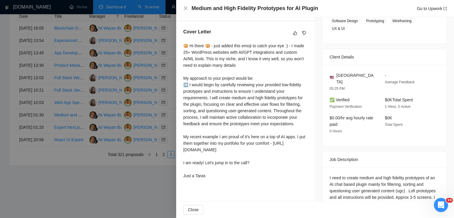
scroll to position [167, 0]
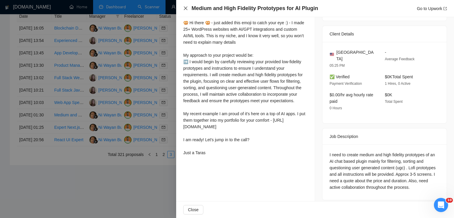
click at [186, 8] on icon "close" at bounding box center [185, 8] width 5 height 5
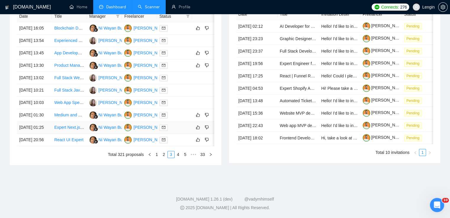
click at [77, 134] on td "Expert Next.js Website Developer for Long-Term Management" at bounding box center [69, 128] width 35 height 12
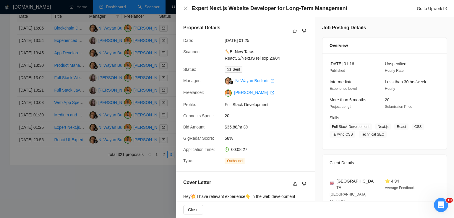
scroll to position [138, 0]
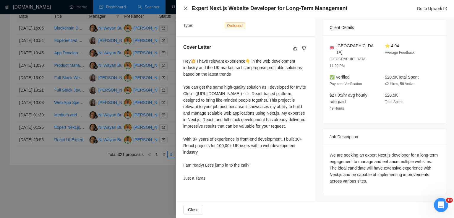
click at [185, 6] on icon "close" at bounding box center [185, 8] width 5 height 5
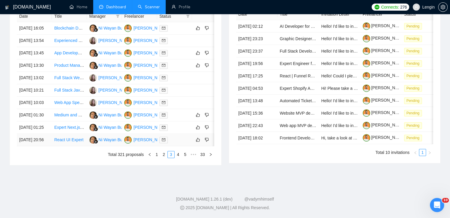
click at [63, 146] on td "React UI Expert" at bounding box center [69, 140] width 35 height 12
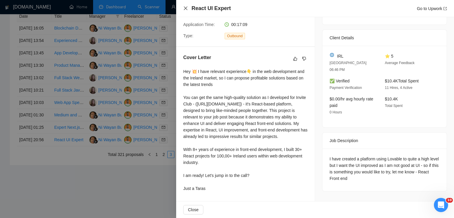
click at [186, 6] on icon "close" at bounding box center [185, 8] width 5 height 5
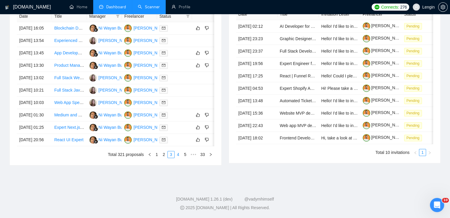
click at [181, 158] on link "4" at bounding box center [178, 154] width 7 height 7
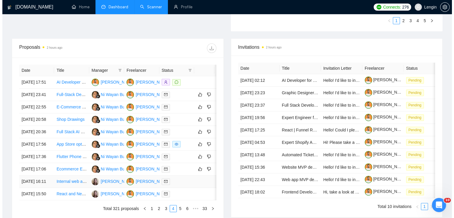
scroll to position [196, 0]
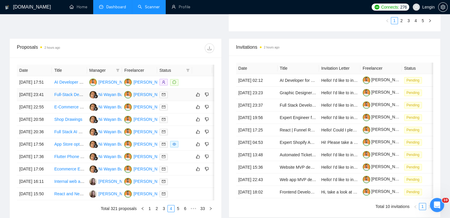
click at [71, 101] on td "Full-Stack Developer Needed for Self-Help App" at bounding box center [69, 95] width 35 height 12
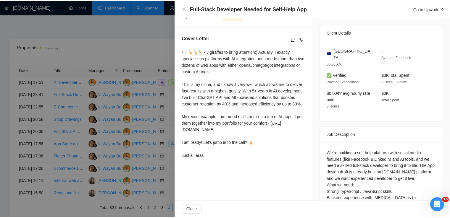
scroll to position [0, 0]
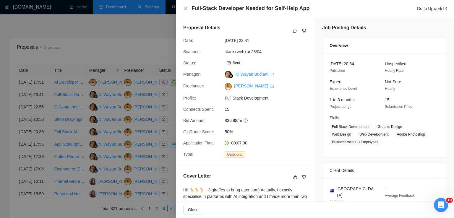
click at [183, 8] on div "Full-Stack Developer Needed for Self-Help App Go to Upwork" at bounding box center [315, 8] width 278 height 17
click at [187, 7] on icon "close" at bounding box center [186, 9] width 4 height 4
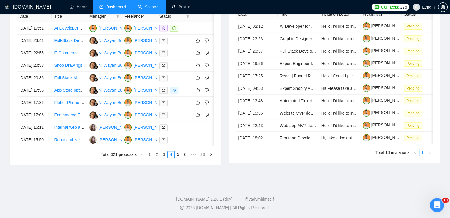
scroll to position [290, 0]
